Goal: Task Accomplishment & Management: Complete application form

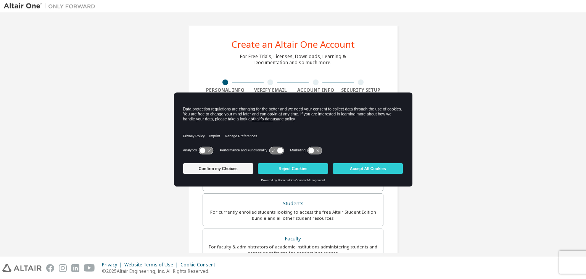
click at [207, 147] on icon at bounding box center [206, 150] width 14 height 7
click at [318, 150] on icon at bounding box center [317, 150] width 3 height 3
click at [223, 168] on button "Confirm my Choices" at bounding box center [218, 168] width 70 height 11
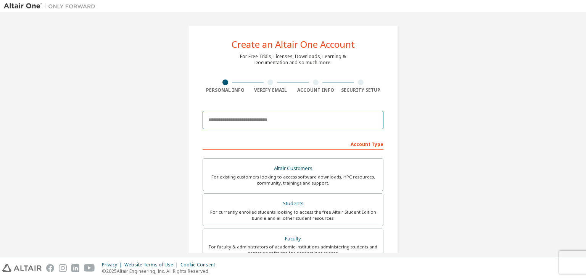
click at [249, 120] on input "email" at bounding box center [293, 120] width 181 height 18
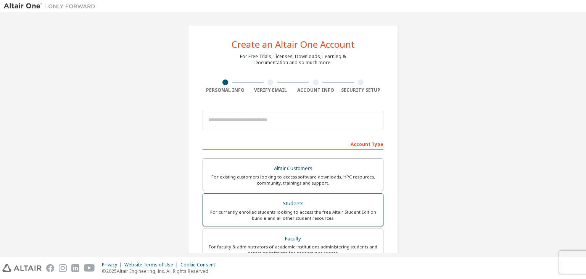
click at [272, 209] on div "For currently enrolled students looking to access the free Altair Student Editi…" at bounding box center [293, 215] width 171 height 12
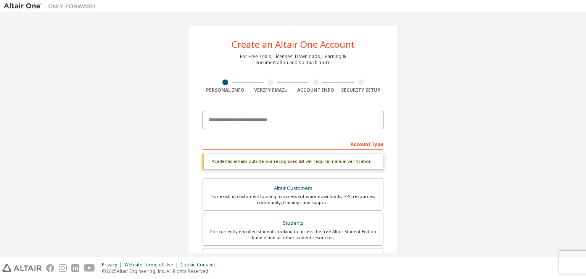
click at [247, 119] on input "email" at bounding box center [293, 120] width 181 height 18
type input "*"
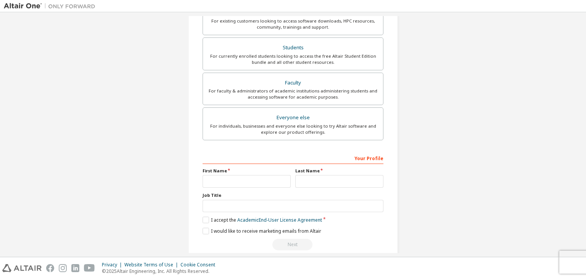
scroll to position [166, 0]
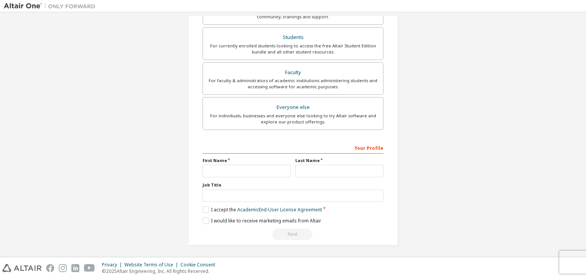
type input "**********"
click at [232, 172] on input "text" at bounding box center [247, 170] width 88 height 13
type input "**********"
click at [337, 168] on input "text" at bounding box center [339, 170] width 88 height 13
type input "**********"
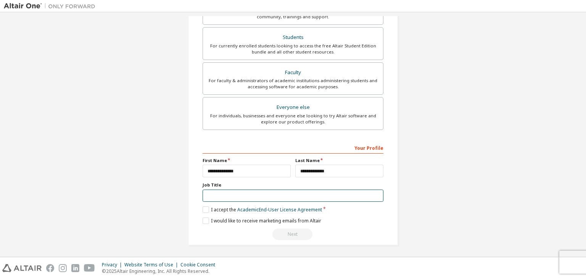
click at [221, 192] on input "text" at bounding box center [293, 195] width 181 height 13
type input "*******"
click at [204, 208] on label "I accept the Academic End-User License Agreement" at bounding box center [262, 209] width 119 height 6
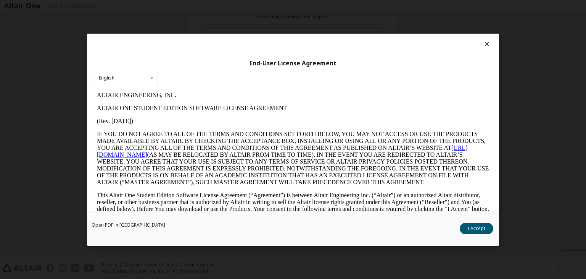
scroll to position [0, 0]
click at [119, 78] on div "English English" at bounding box center [126, 77] width 64 height 13
click at [183, 77] on div "End-User License Agreement English English" at bounding box center [293, 122] width 412 height 177
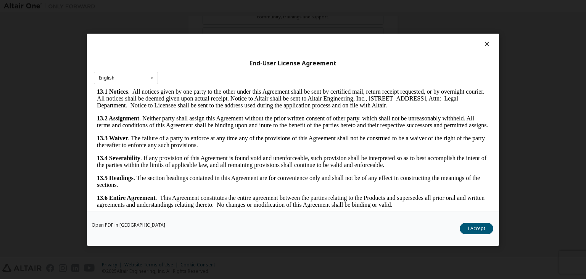
scroll to position [1275, 0]
click at [469, 228] on button "I Accept" at bounding box center [477, 227] width 34 height 11
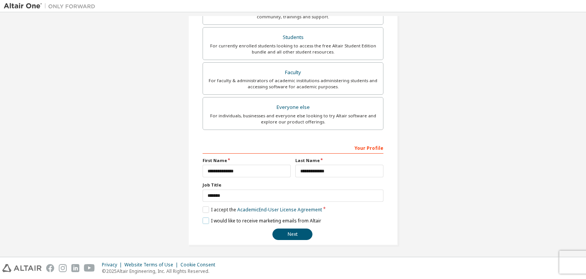
click at [207, 219] on label "I would like to receive marketing emails from Altair" at bounding box center [262, 220] width 119 height 6
click at [299, 232] on button "Next" at bounding box center [292, 233] width 40 height 11
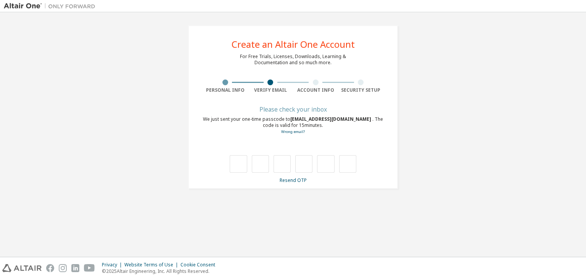
type input "*"
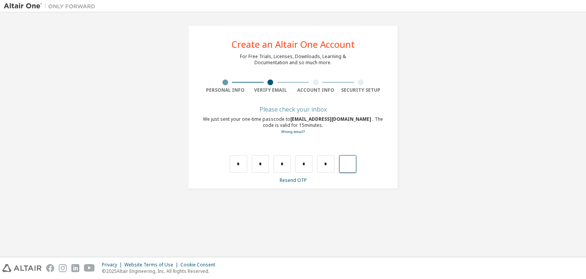
type input "*"
